Goal: Information Seeking & Learning: Learn about a topic

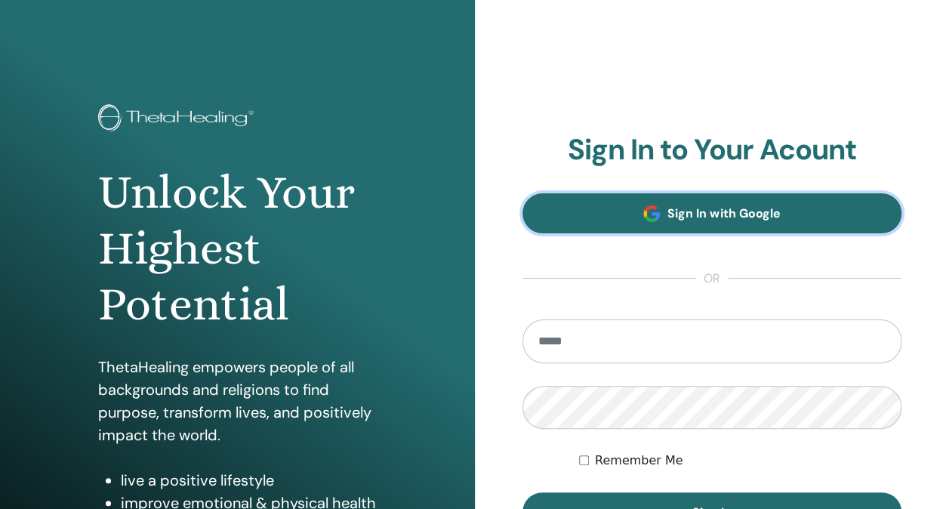
click at [690, 216] on span "Sign In with Google" at bounding box center [723, 213] width 112 height 16
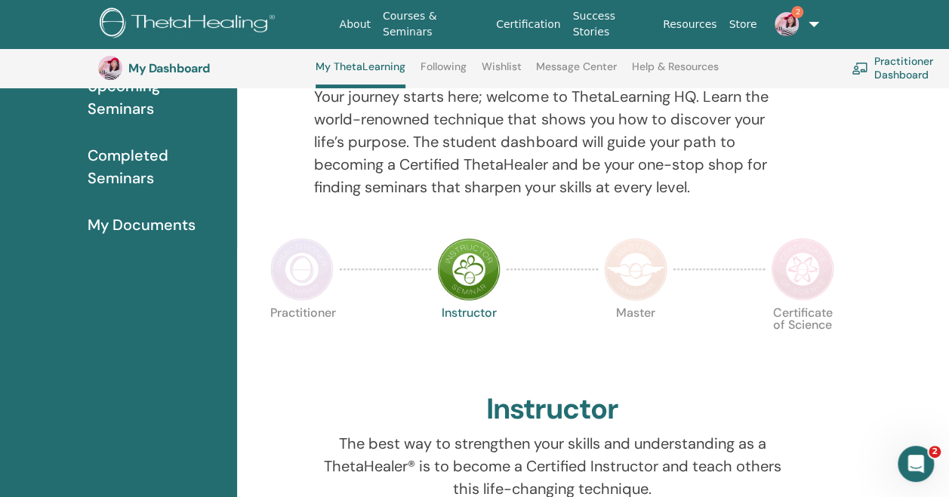
click at [780, 22] on img at bounding box center [786, 24] width 24 height 24
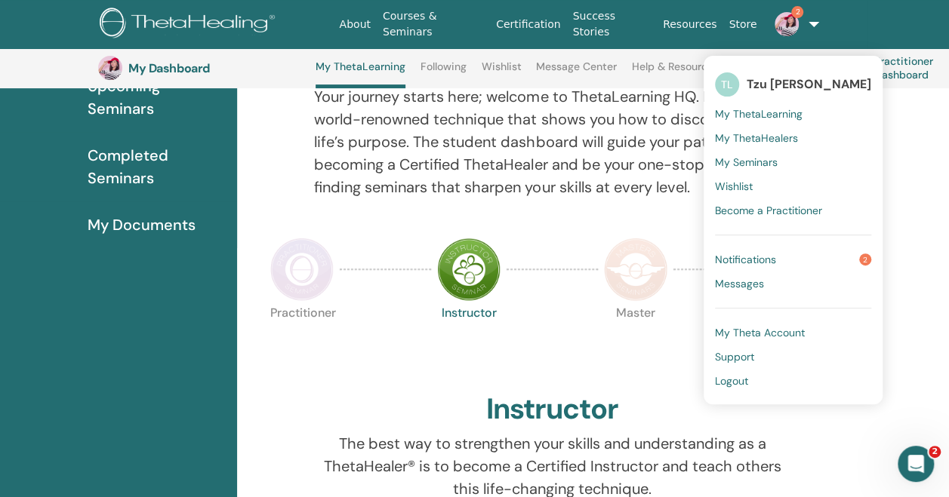
click at [773, 252] on link "Notifications 2" at bounding box center [793, 260] width 156 height 24
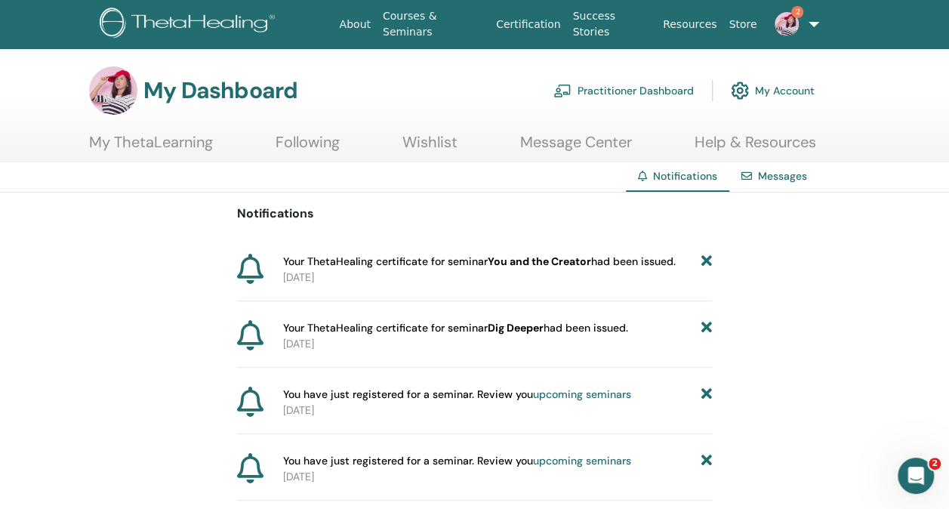
click at [789, 23] on img at bounding box center [786, 24] width 24 height 24
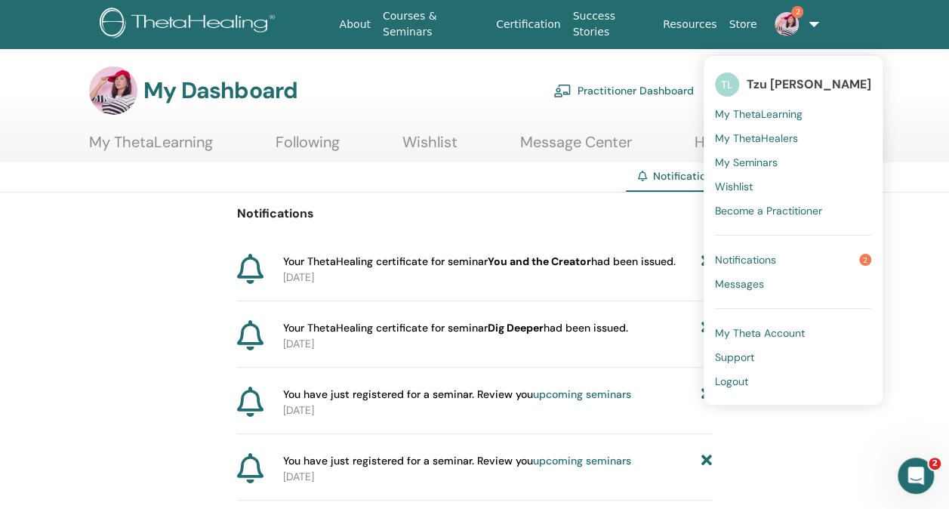
click at [758, 186] on link "Wishlist" at bounding box center [793, 186] width 156 height 24
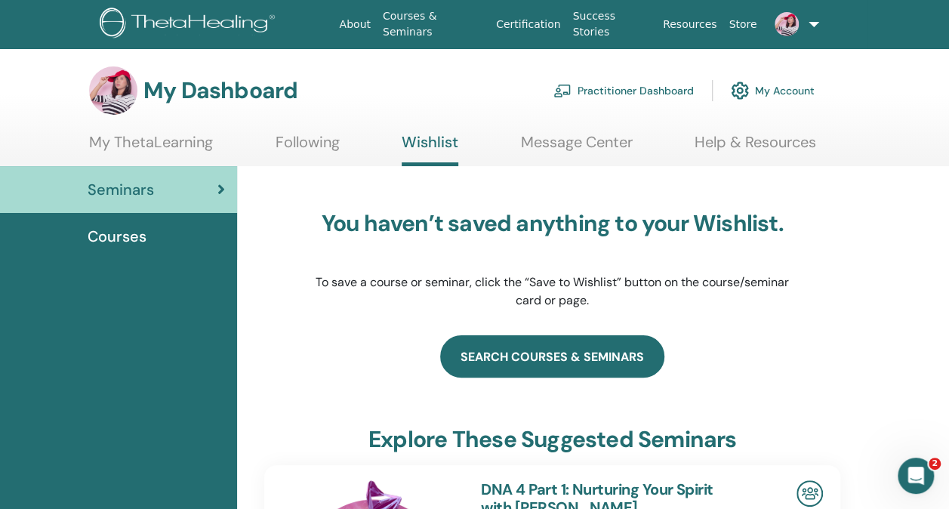
click at [527, 352] on link "search courses & seminars" at bounding box center [552, 356] width 224 height 42
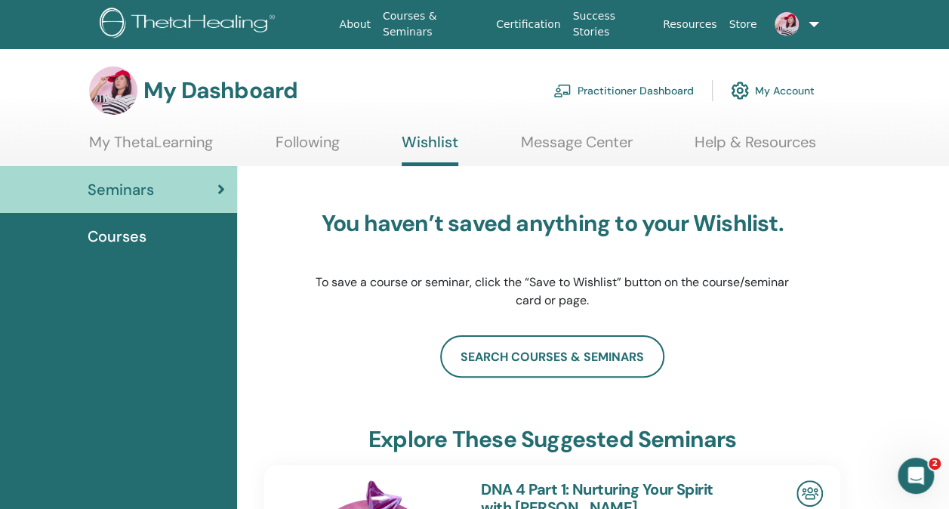
scroll to position [46, 0]
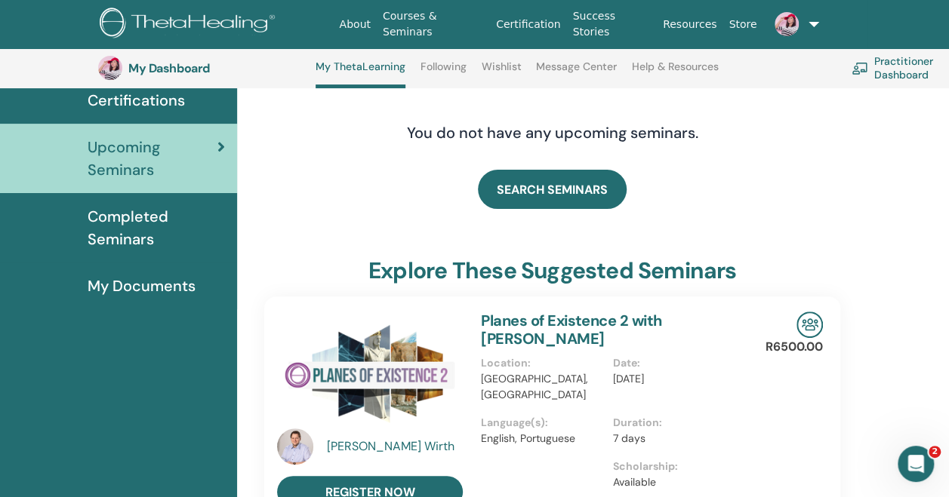
scroll to position [115, 0]
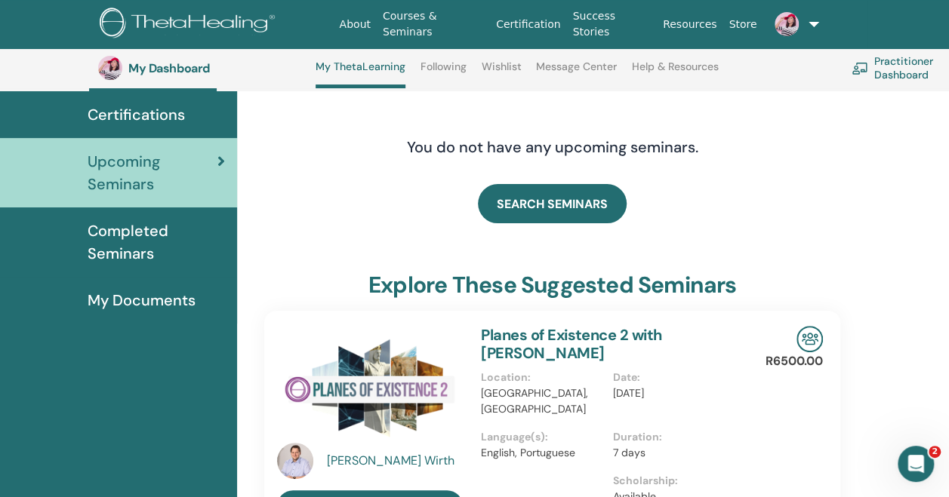
click at [137, 242] on span "Completed Seminars" at bounding box center [156, 242] width 137 height 45
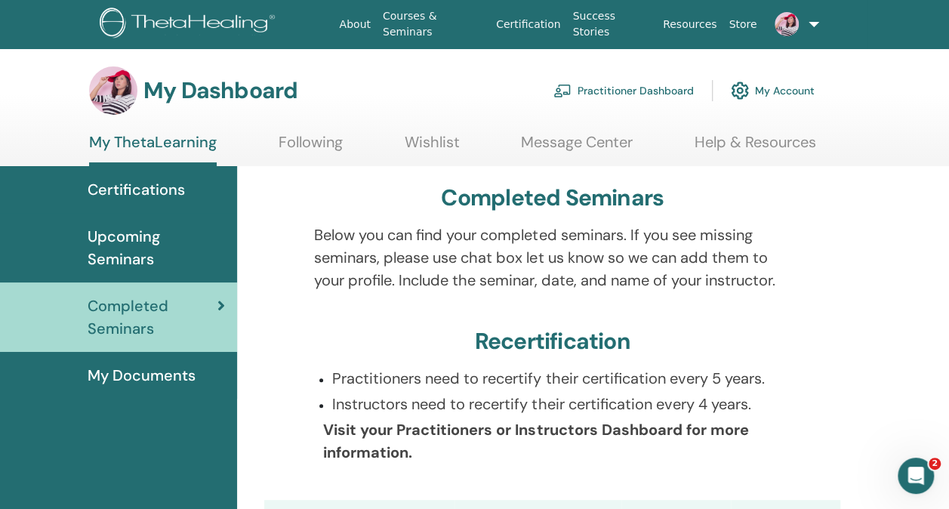
click at [169, 190] on span "Certifications" at bounding box center [136, 189] width 97 height 23
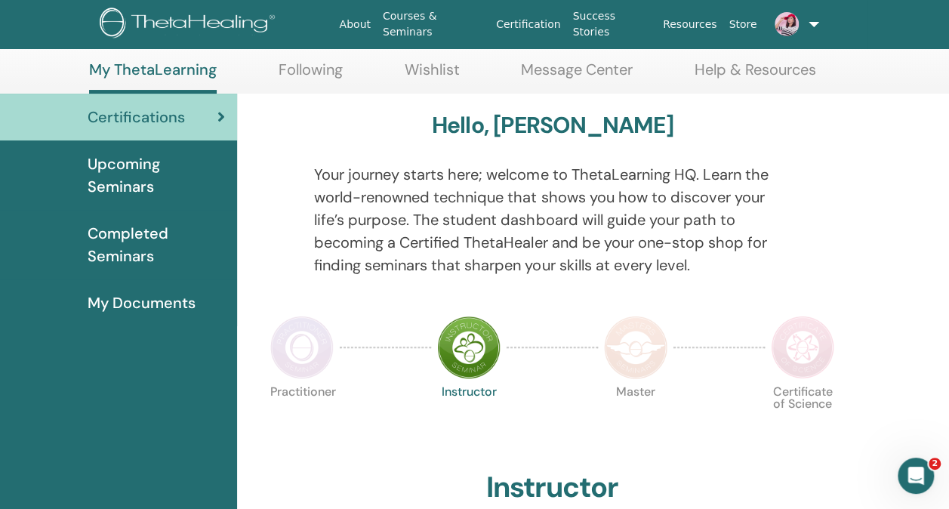
scroll to position [75, 0]
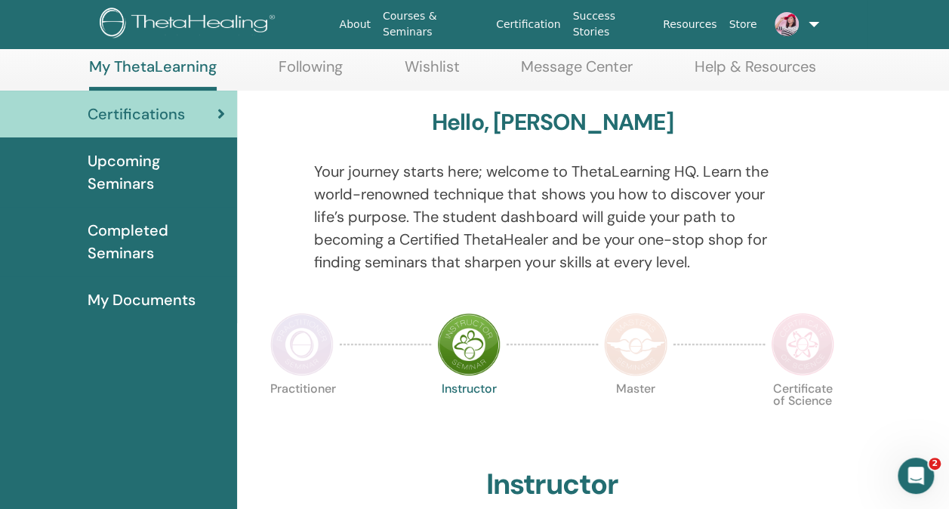
click at [482, 349] on img at bounding box center [468, 343] width 63 height 63
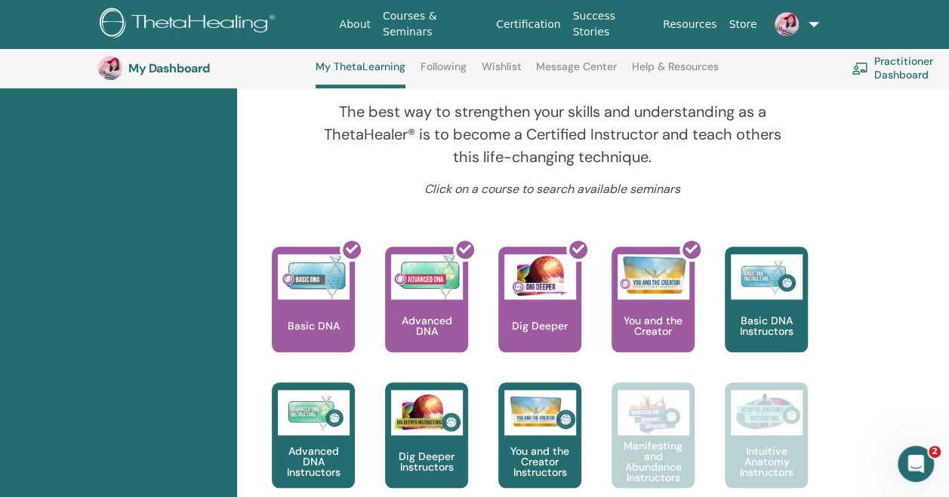
scroll to position [567, 0]
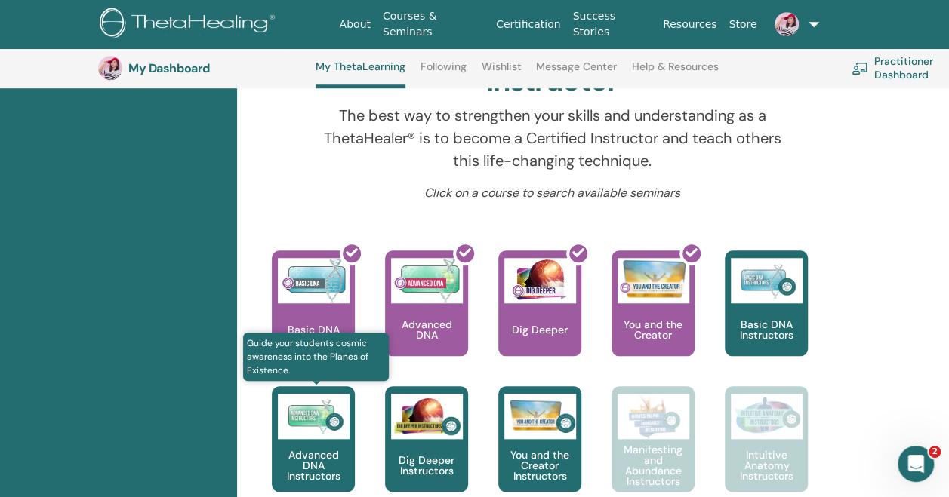
scroll to position [567, 0]
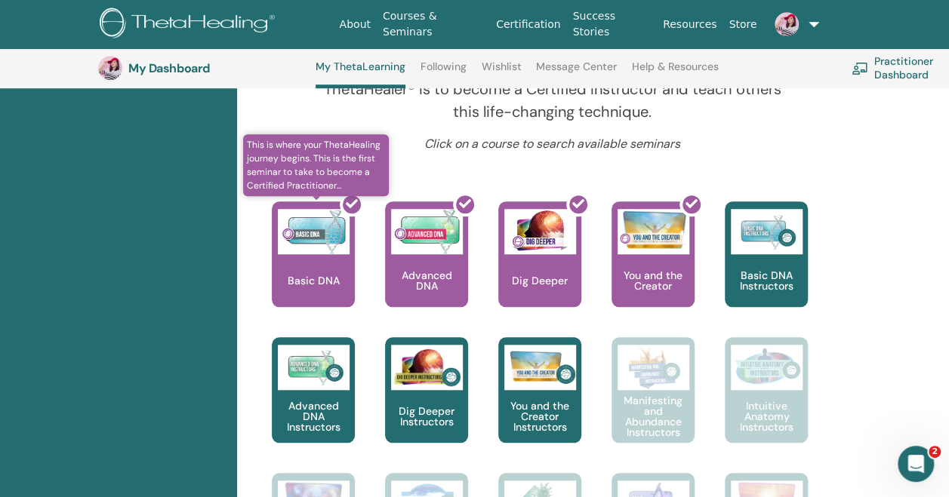
click at [334, 248] on div at bounding box center [322, 260] width 83 height 136
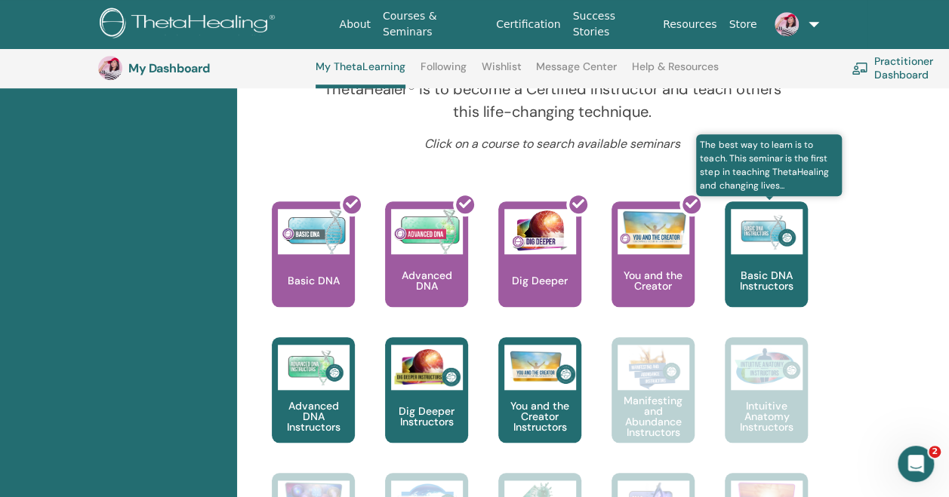
click at [777, 260] on div "Basic DNA Instructors" at bounding box center [765, 254] width 83 height 106
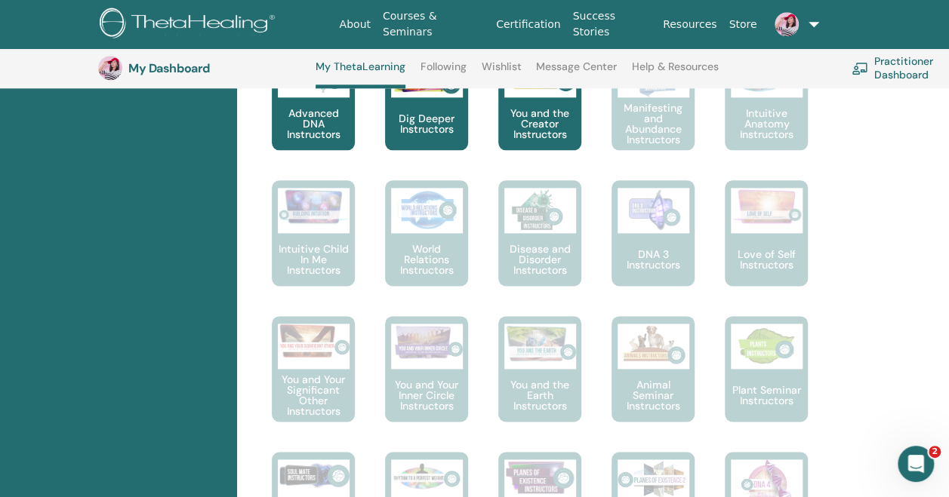
scroll to position [869, 0]
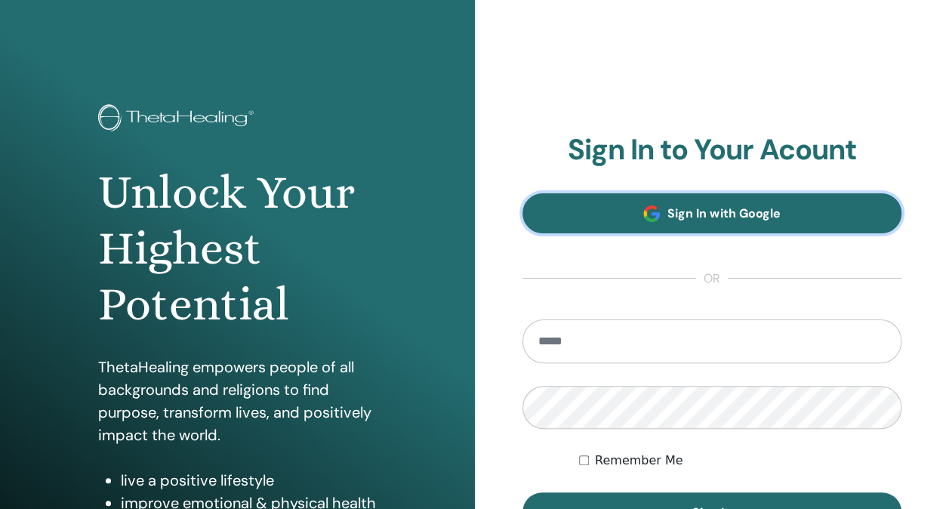
click at [749, 211] on span "Sign In with Google" at bounding box center [723, 213] width 112 height 16
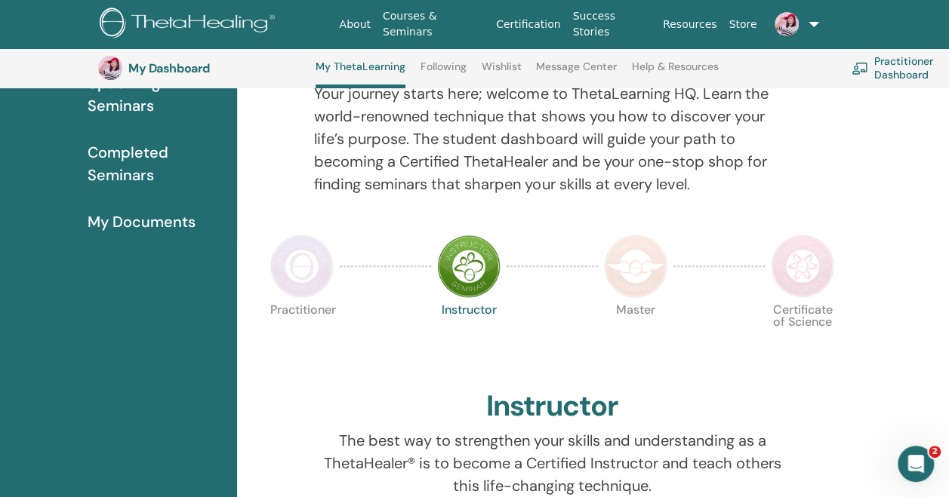
drag, startPoint x: 919, startPoint y: 362, endPoint x: 875, endPoint y: 359, distance: 44.6
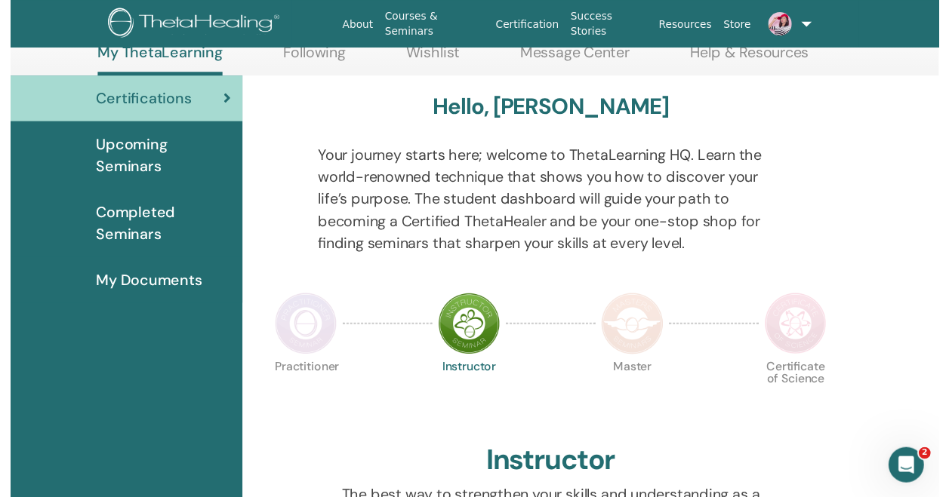
scroll to position [190, 0]
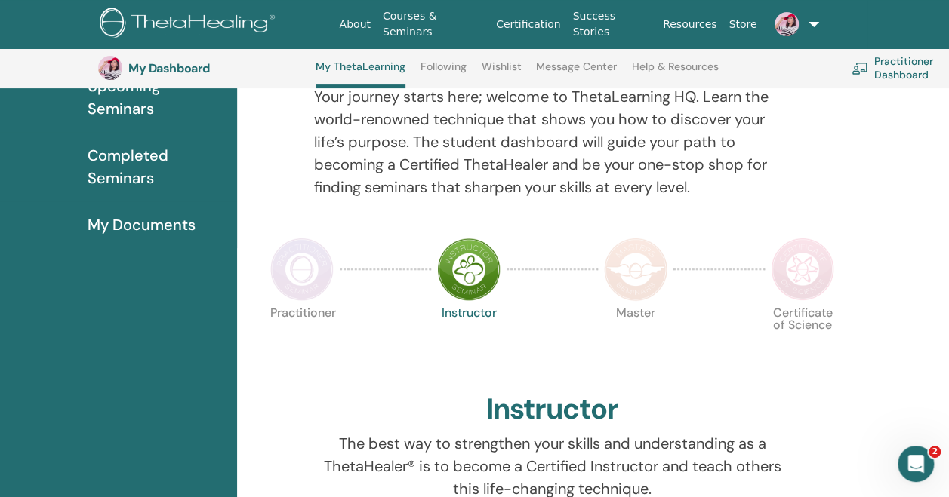
click at [458, 281] on img at bounding box center [468, 269] width 63 height 63
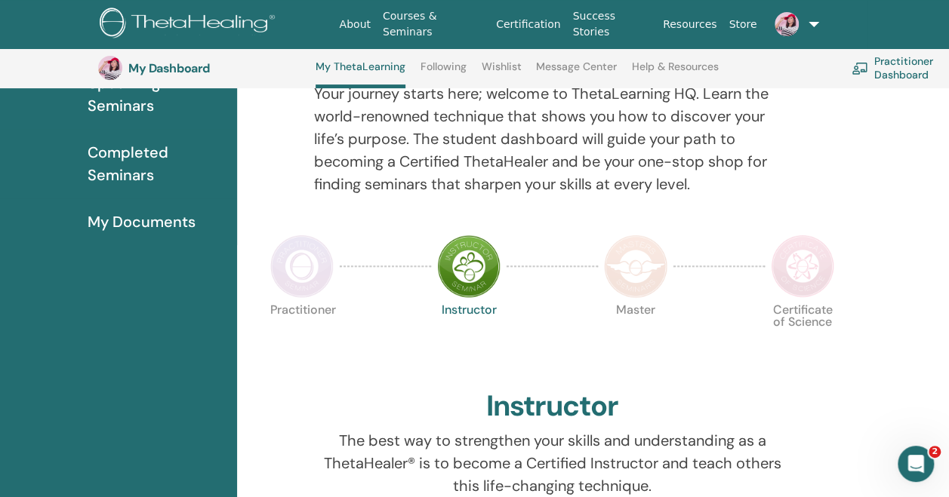
scroll to position [280, 0]
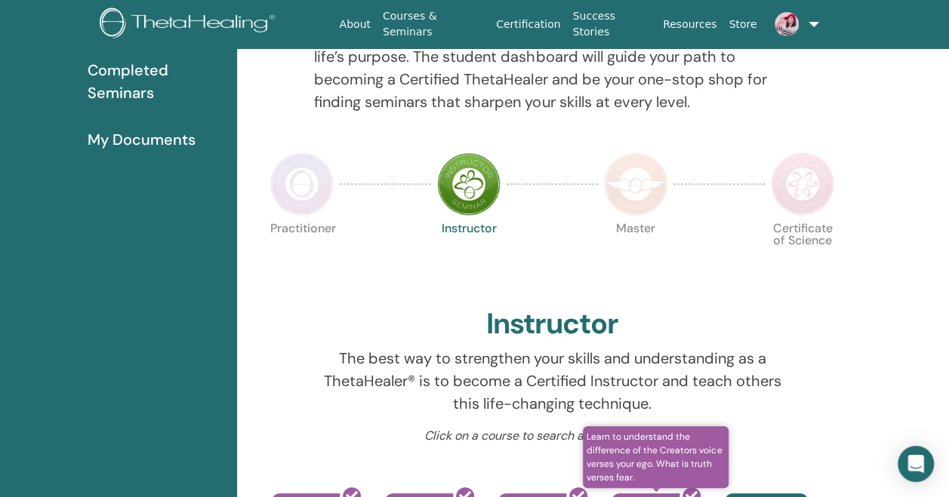
scroll to position [492, 0]
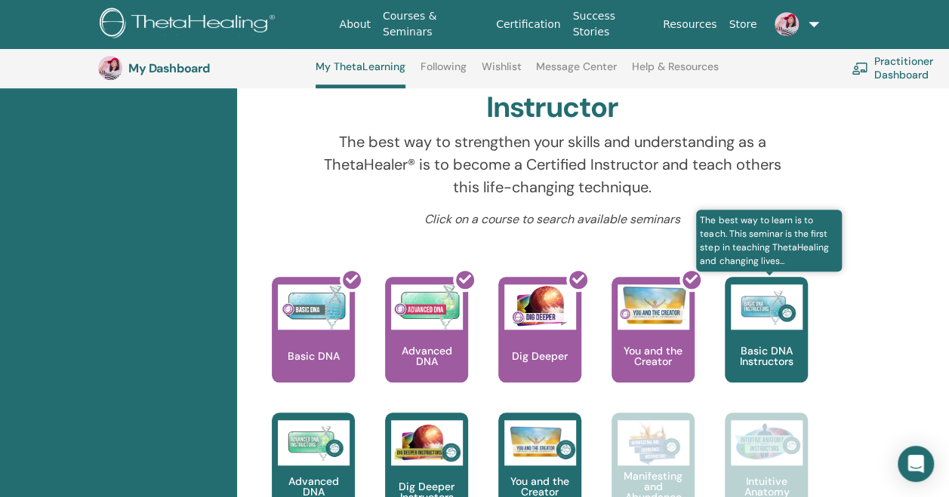
click at [760, 346] on p "Basic DNA Instructors" at bounding box center [765, 356] width 83 height 21
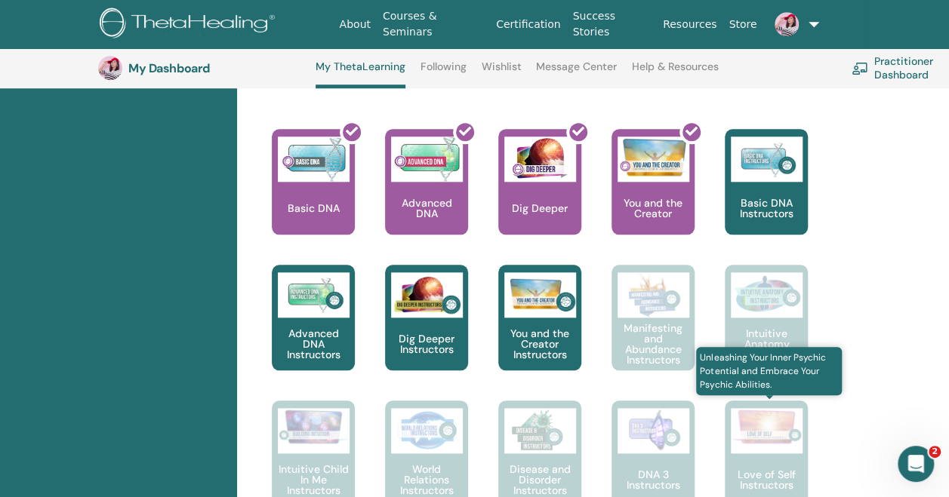
scroll to position [712, 0]
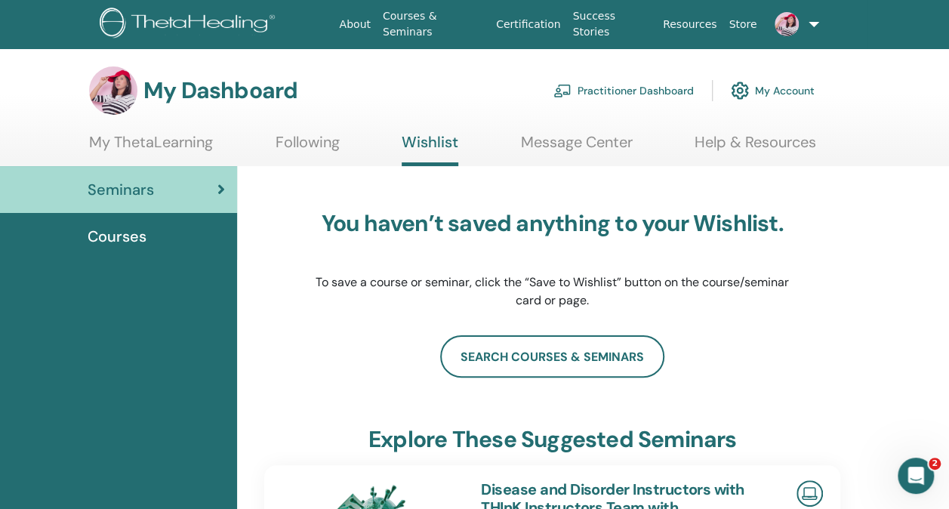
click at [137, 238] on span "Courses" at bounding box center [117, 236] width 59 height 23
